Goal: Find contact information: Find contact information

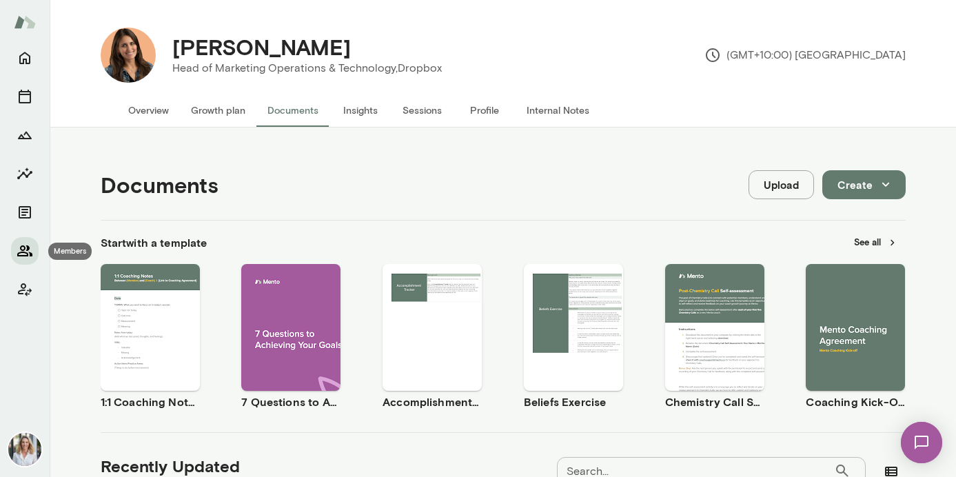
click at [27, 249] on icon "Members" at bounding box center [24, 250] width 15 height 11
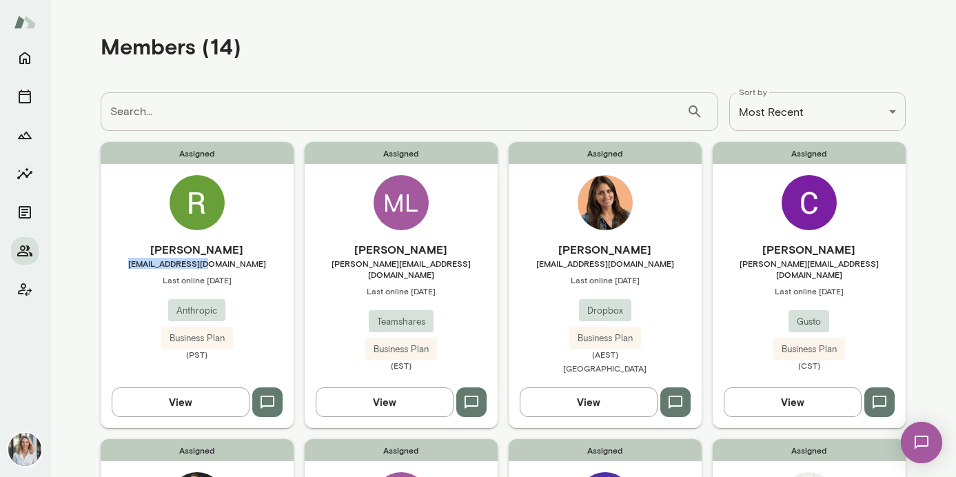
drag, startPoint x: 238, startPoint y: 265, endPoint x: 159, endPoint y: 267, distance: 79.3
click at [159, 267] on span "[EMAIL_ADDRESS][DOMAIN_NAME]" at bounding box center [197, 263] width 193 height 11
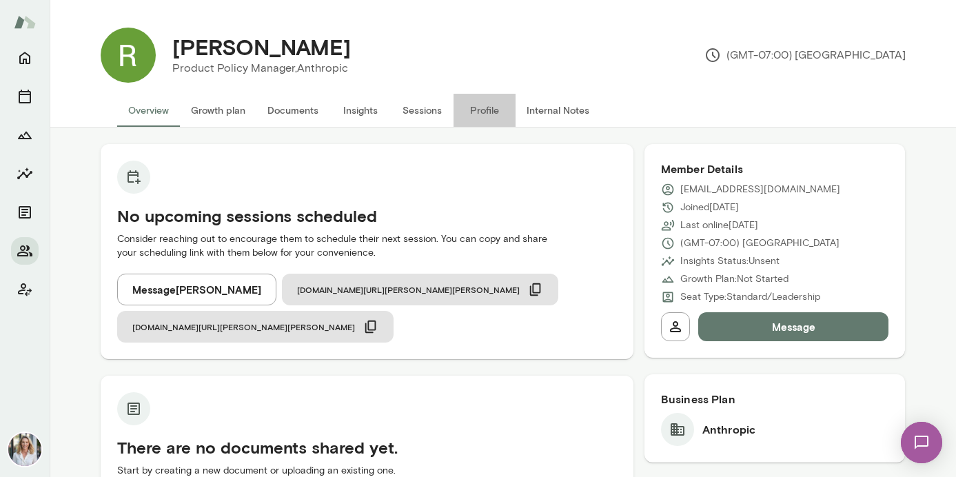
click at [491, 114] on button "Profile" at bounding box center [485, 110] width 62 height 33
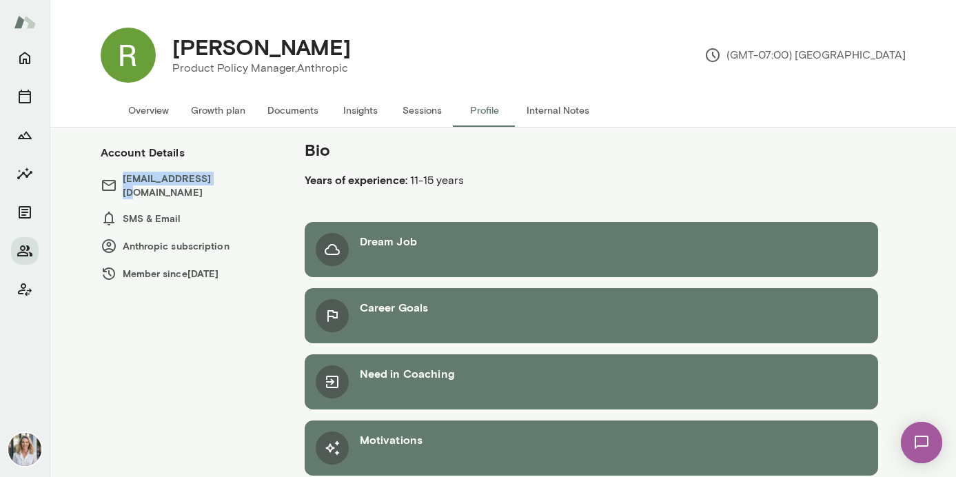
drag, startPoint x: 211, startPoint y: 182, endPoint x: 123, endPoint y: 182, distance: 88.3
click at [123, 182] on h6 "[EMAIL_ADDRESS][DOMAIN_NAME]" at bounding box center [189, 186] width 177 height 28
copy h6 "[EMAIL_ADDRESS][DOMAIN_NAME]"
click at [24, 64] on icon "Home" at bounding box center [25, 58] width 17 height 17
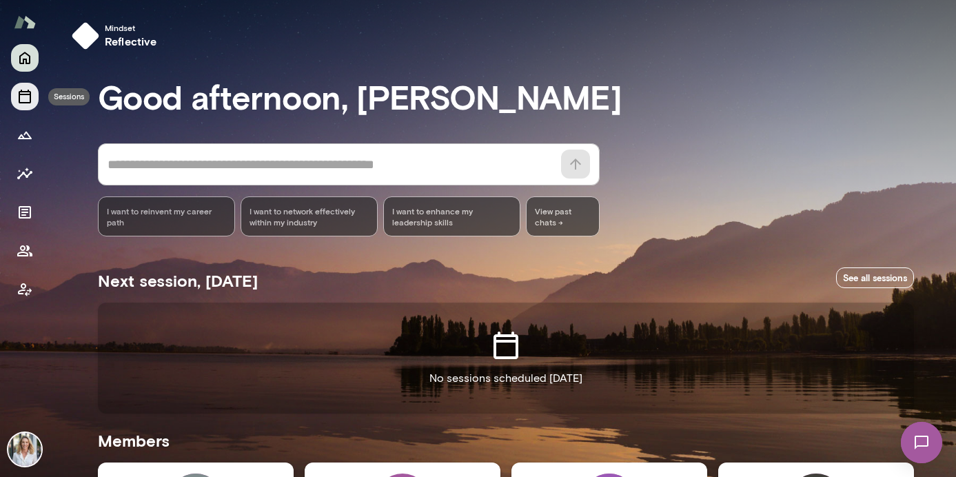
click at [23, 99] on icon "Sessions" at bounding box center [25, 96] width 17 height 17
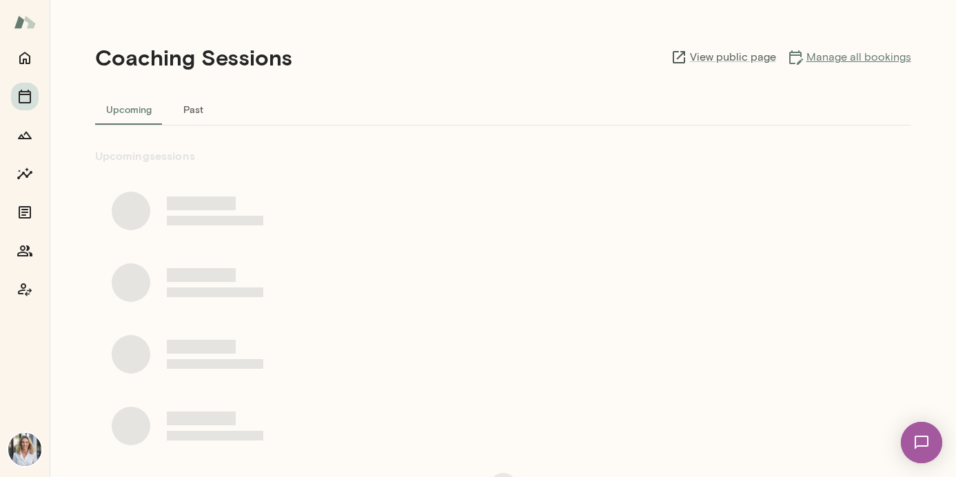
click at [848, 55] on link "Manage all bookings" at bounding box center [850, 57] width 124 height 17
